Goal: Transaction & Acquisition: Purchase product/service

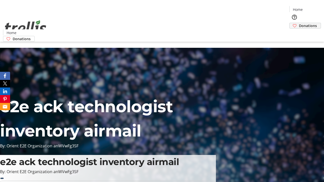
click at [299, 23] on span "Donations" at bounding box center [308, 25] width 18 height 5
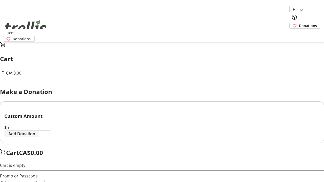
click at [35, 137] on span "Add Donation" at bounding box center [21, 134] width 27 height 6
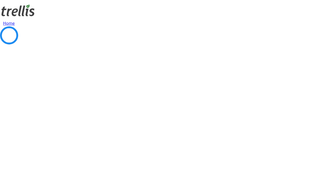
select select "CA"
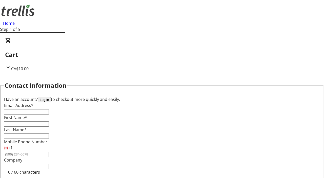
click at [51, 97] on button "Log in" at bounding box center [44, 99] width 13 height 5
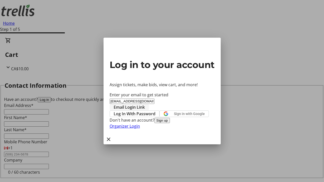
type input "[EMAIL_ADDRESS][DOMAIN_NAME]"
click at [145, 104] on span "Email Login Link" at bounding box center [129, 107] width 31 height 6
